Goal: Task Accomplishment & Management: Use online tool/utility

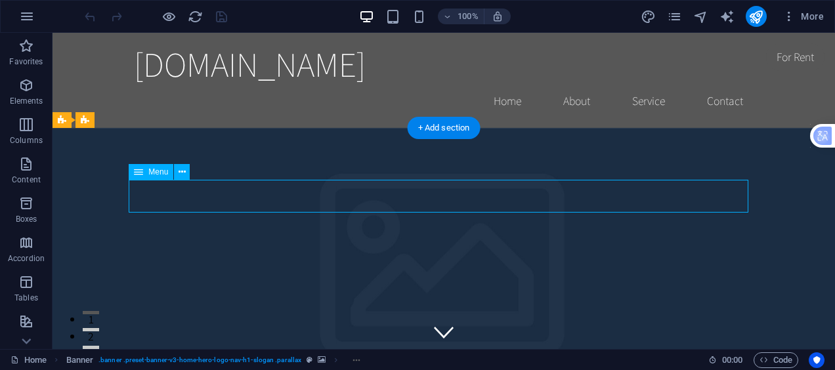
select select
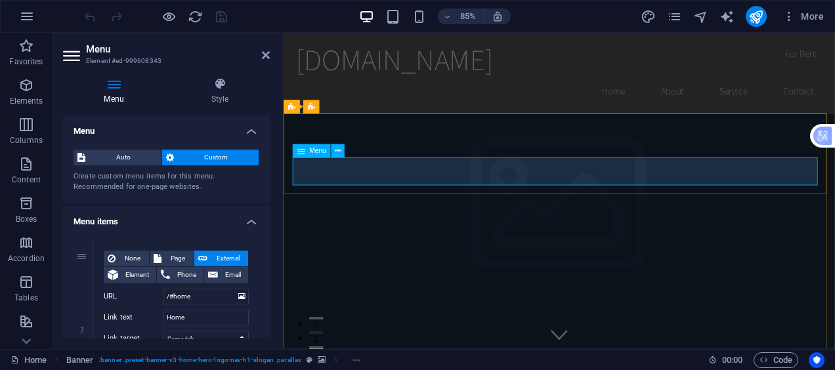
click at [265, 53] on icon at bounding box center [266, 55] width 8 height 11
click at [496, 53] on div "[DOMAIN_NAME]" at bounding box center [608, 63] width 620 height 41
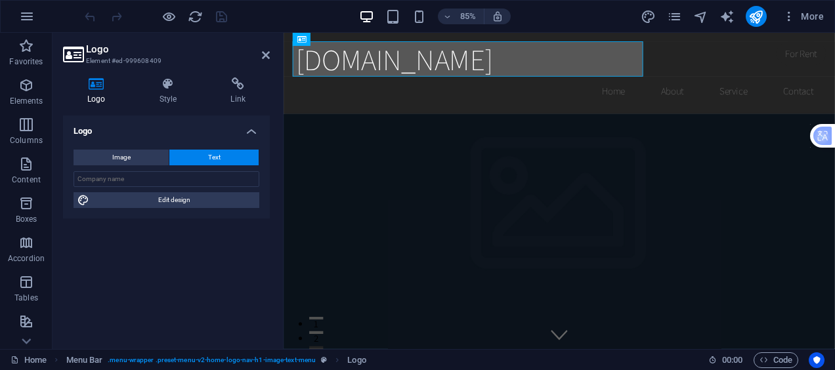
click at [270, 57] on aside "Logo Element #ed-999608409 Logo Style Link Logo Image Text Drag files here, cli…" at bounding box center [168, 191] width 231 height 316
click at [834, 58] on div "[DOMAIN_NAME] Home About Service Contact" at bounding box center [608, 80] width 649 height 95
select select "header"
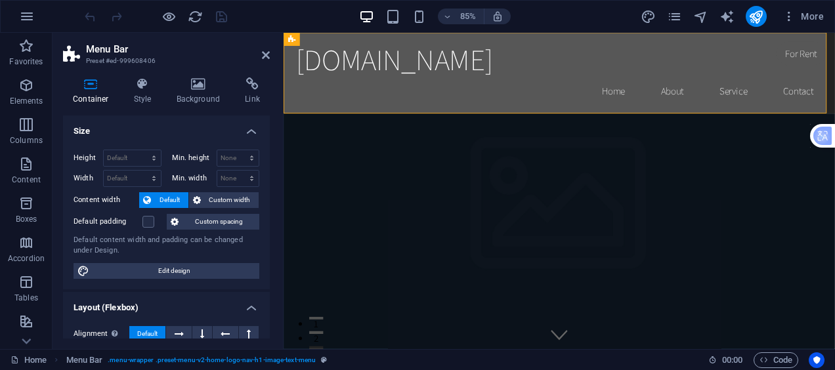
click at [295, 18] on div "85% More" at bounding box center [455, 16] width 747 height 21
